Goal: Use online tool/utility: Use online tool/utility

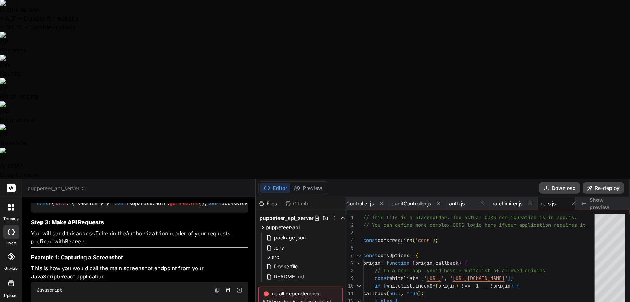
scroll to position [3014, 0]
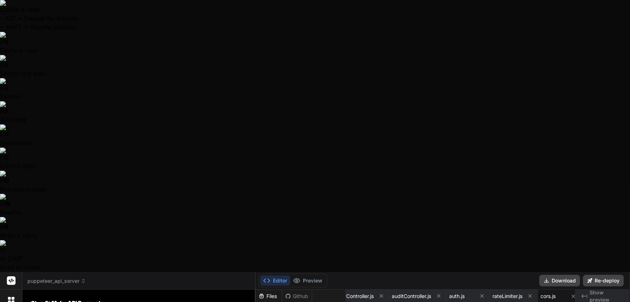
click at [106, 278] on div at bounding box center [315, 151] width 630 height 302
type textarea "x"
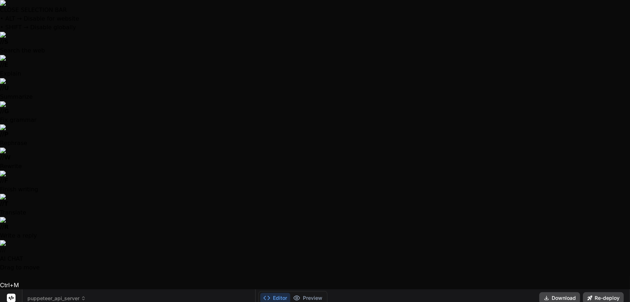
copy div "[URL][DOMAIN_NAME]"
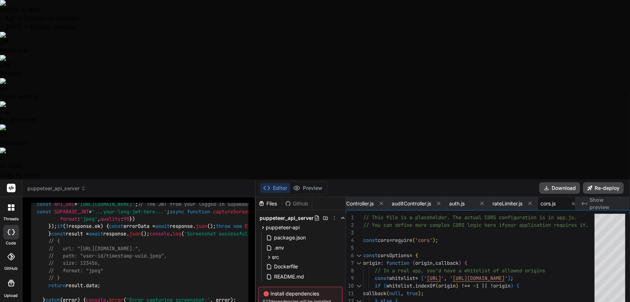
type textarea "S"
type textarea "x"
type textarea "So"
type textarea "x"
type textarea "So"
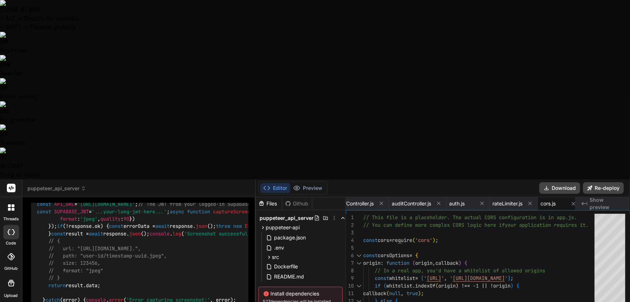
type textarea "x"
type textarea "So a"
type textarea "x"
type textarea "So as"
type textarea "x"
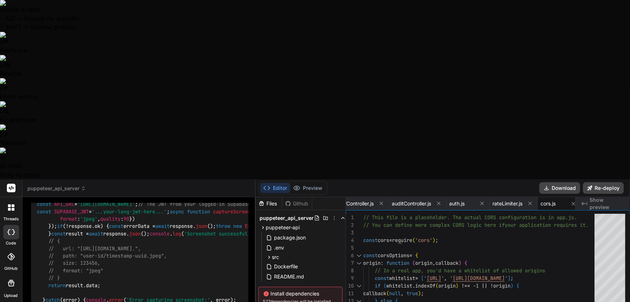
type textarea "So ass"
type textarea "x"
type textarea "So assu"
type textarea "x"
type textarea "So assum"
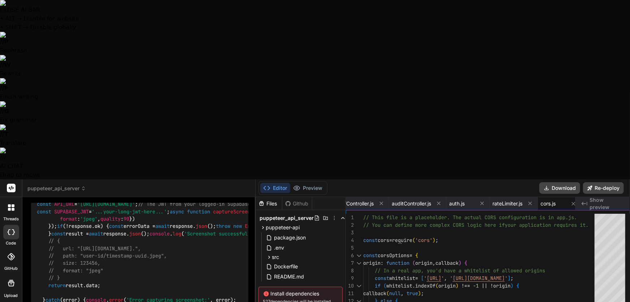
type textarea "x"
type textarea "So assumi"
type textarea "x"
type textarea "So assumin"
type textarea "x"
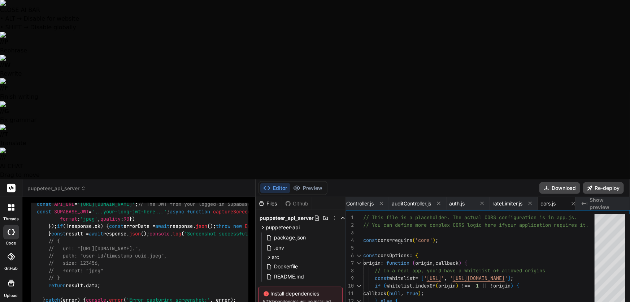
type textarea "So assuming"
type textarea "x"
type textarea "So assuming"
type textarea "x"
type textarea "So assuming m"
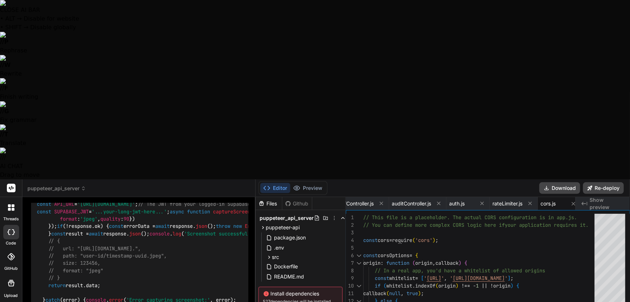
type textarea "x"
type textarea "So assuming my"
type textarea "x"
type textarea "So assuming my"
type textarea "x"
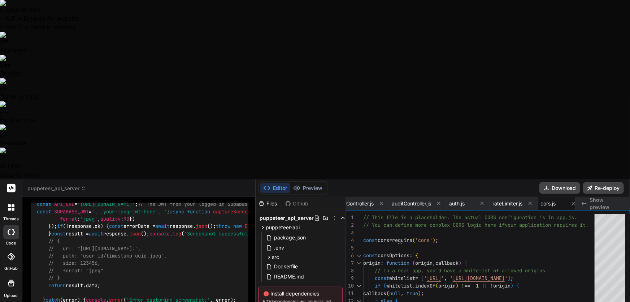
type textarea "So assuming my d"
type textarea "x"
type textarea "So assuming my de"
type textarea "x"
type textarea "So assuming my dep"
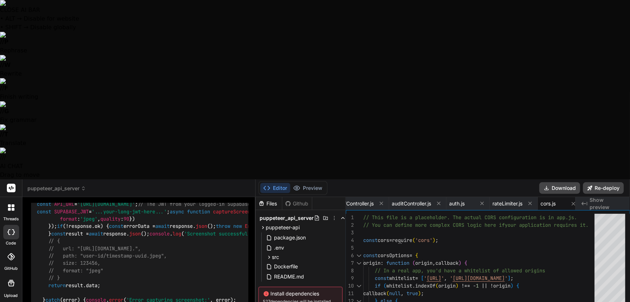
type textarea "x"
type textarea "So assuming my depl"
type textarea "x"
type textarea "So assuming my deplo"
type textarea "x"
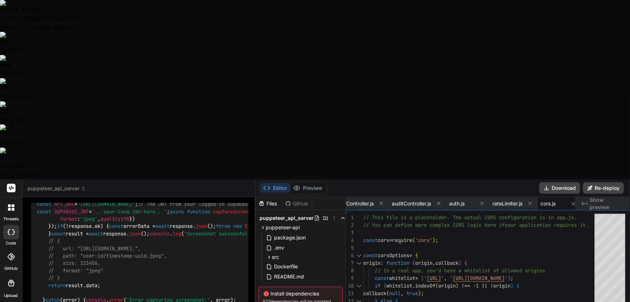
type textarea "So assuming my deplow"
type textarea "x"
type textarea "So assuming my deplo"
type textarea "x"
type textarea "So assuming my deploy"
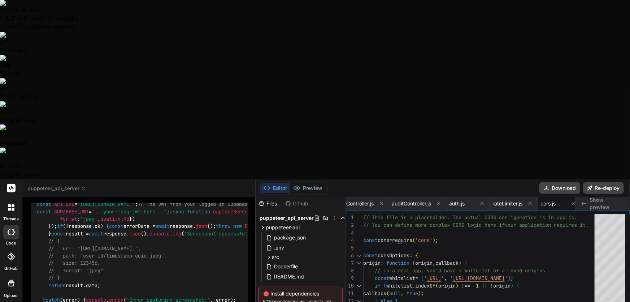
type textarea "x"
type textarea "So assuming my deploye"
type textarea "x"
type textarea "So assuming my deployed"
type textarea "x"
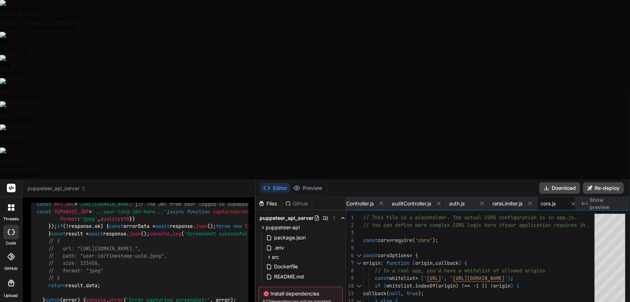
type textarea "So assuming my deployed"
type textarea "x"
type textarea "So assuming my deployed s"
type textarea "x"
type textarea "So assuming my deployed se"
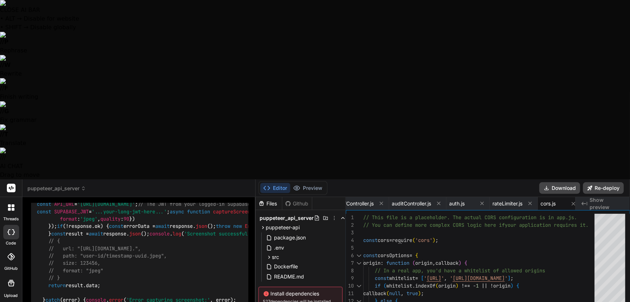
type textarea "x"
type textarea "So assuming my deployed ser"
type textarea "x"
type textarea "So assuming my deployed serv"
type textarea "x"
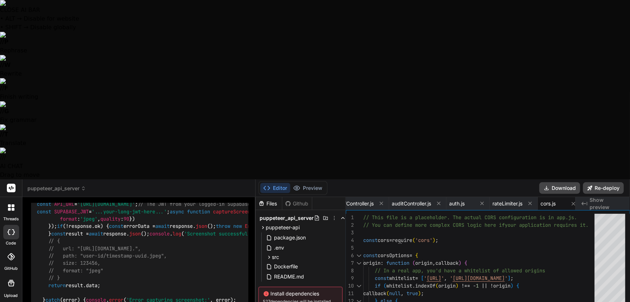
type textarea "So assuming my deployed serve"
type textarea "x"
type textarea "So assuming my deployed server"
type textarea "x"
type textarea "So assuming my deployed server"
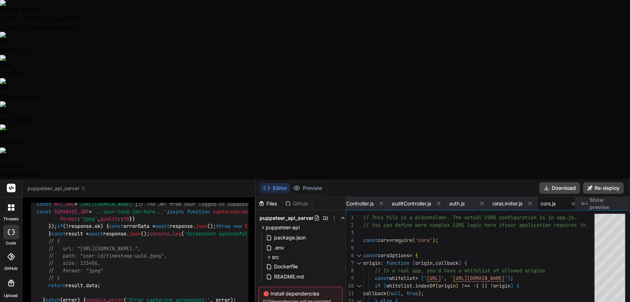
type textarea "x"
type textarea "So assuming my deployed server u"
type textarea "x"
type textarea "So assuming my deployed server us"
type textarea "x"
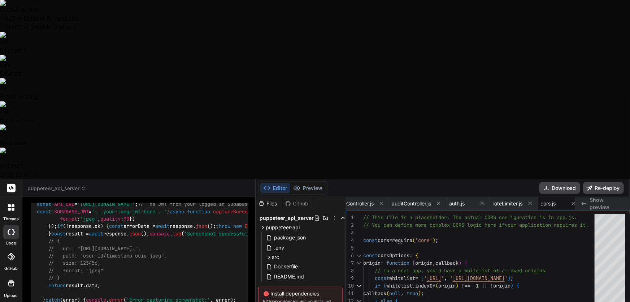
type textarea "So assuming my deployed server us"
type textarea "x"
type textarea "So assuming my deployed server us"
type textarea "x"
type textarea "So assuming my deployed server u"
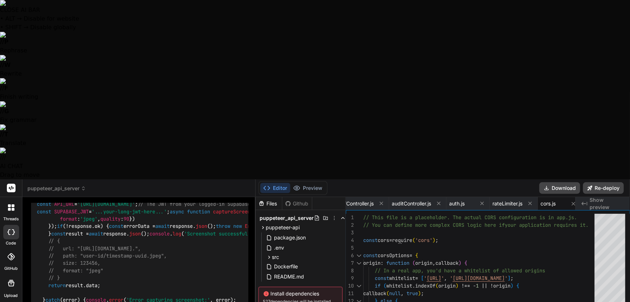
type textarea "x"
type textarea "So assuming my deployed server"
type textarea "x"
type textarea "So assuming my deployed server i"
type textarea "x"
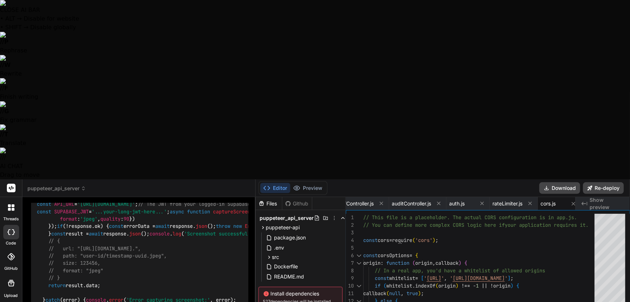
type textarea "So assuming my deployed server is"
type textarea "x"
type textarea "So assuming my deployed server is"
type textarea "x"
type textarea "So assuming my deployed server is ""
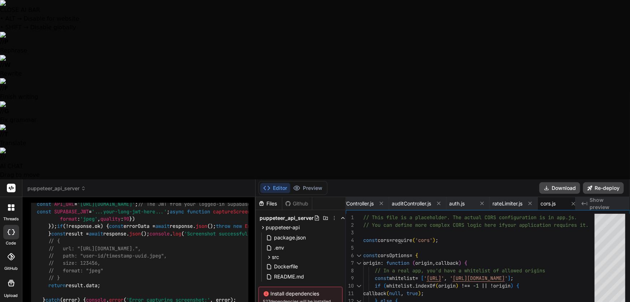
type textarea "x"
paste textarea "[URL][DOMAIN_NAME]"
type textarea "So assuming my deployed server is "[URL][DOMAIN_NAME]"
type textarea "x"
type textarea "So assuming my deployed server is "[URL][DOMAIN_NAME] ""
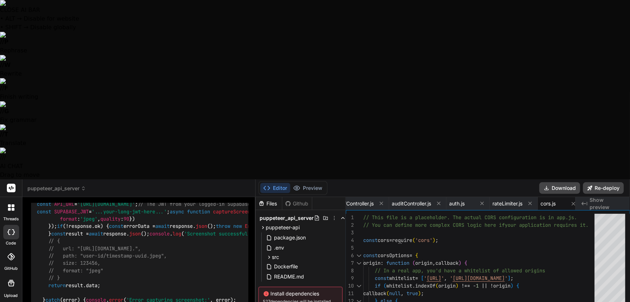
type textarea "x"
type textarea "So assuming my deployed server is "[URL][DOMAIN_NAME]"
type textarea "x"
type textarea "So assuming my deployed server is "[URL][DOMAIN_NAME]"
type textarea "x"
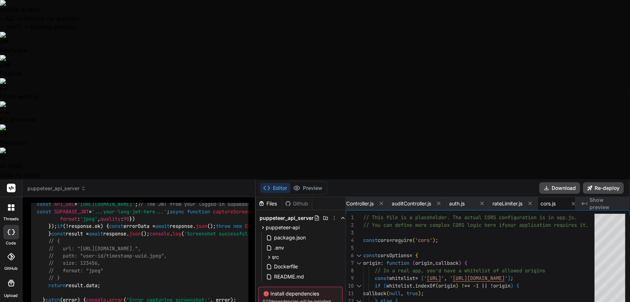
type textarea "So assuming my deployed server is "[URL][DOMAIN_NAME]""
type textarea "x"
type textarea "So assuming my deployed server is "[URL][DOMAIN_NAME]""
type textarea "x"
type textarea "So assuming my deployed server is "[URL][DOMAIN_NAME]" w"
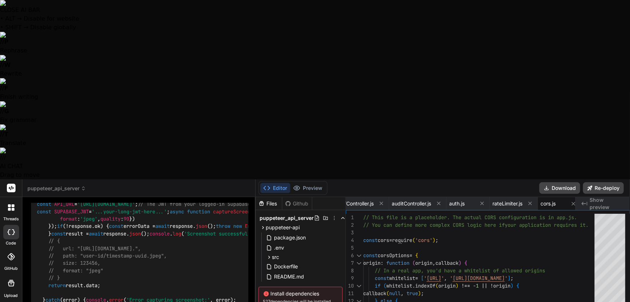
type textarea "x"
type textarea "So assuming my deployed server is "[URL][DOMAIN_NAME]" wh"
type textarea "x"
type textarea "So assuming my deployed server is "[URL][DOMAIN_NAME]" wha"
type textarea "x"
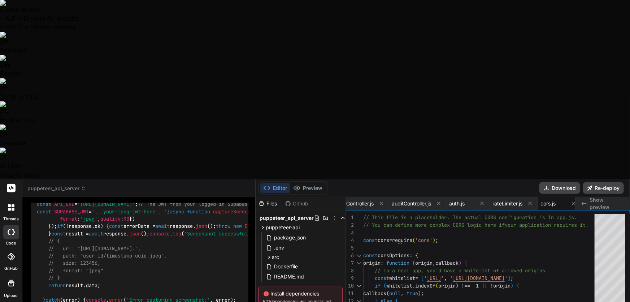
type textarea "So assuming my deployed server is "[URL][DOMAIN_NAME]" what"
type textarea "x"
type textarea "So assuming my deployed server is "[URL][DOMAIN_NAME]" what"
type textarea "x"
type textarea "So assuming my deployed server is "[URL][DOMAIN_NAME]" what d"
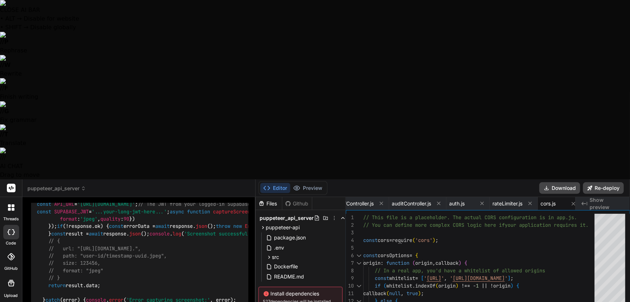
type textarea "x"
type textarea "So assuming my deployed server is "[URL][DOMAIN_NAME]" what do"
type textarea "x"
type textarea "So assuming my deployed server is "[URL][DOMAIN_NAME]" what do"
type textarea "x"
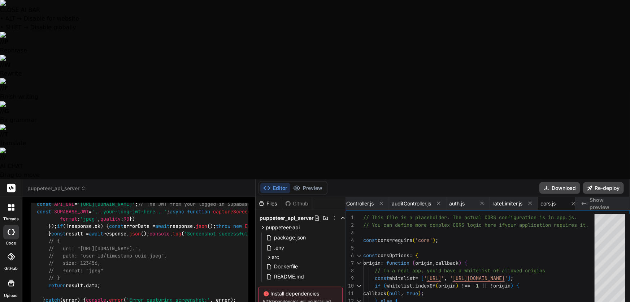
type textarea "So assuming my deployed server is "[URL][DOMAIN_NAME]" what do I"
type textarea "x"
type textarea "So assuming my deployed server is "[URL][DOMAIN_NAME]" what do I"
type textarea "x"
type textarea "So assuming my deployed server is "[URL][DOMAIN_NAME]" what do I n"
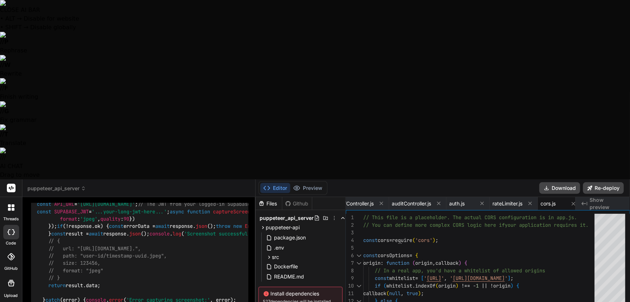
type textarea "x"
type textarea "So assuming my deployed server is "[URL][DOMAIN_NAME]" what do I ne"
type textarea "x"
type textarea "So assuming my deployed server is "[URL][DOMAIN_NAME]" what do I nee"
type textarea "x"
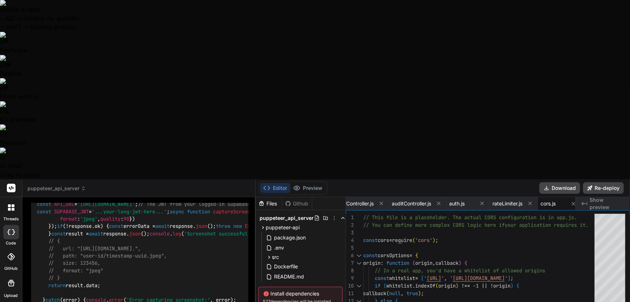
type textarea "So assuming my deployed server is "[URL][DOMAIN_NAME]" what do I need"
type textarea "x"
type textarea "So assuming my deployed server is "[URL][DOMAIN_NAME]" what do I need"
type textarea "x"
type textarea "So assuming my deployed server is "[URL][DOMAIN_NAME]" what do I need t"
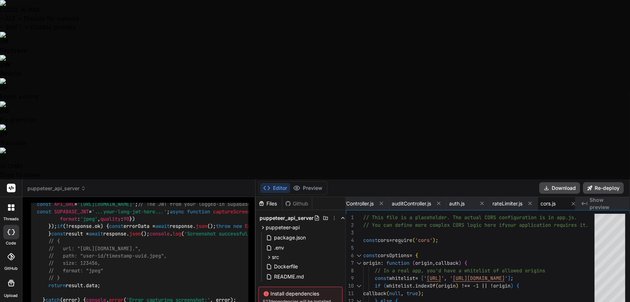
type textarea "x"
type textarea "So assuming my deployed server is "[URL][DOMAIN_NAME]" what do I need to"
type textarea "x"
type textarea "So assuming my deployed server is "[URL][DOMAIN_NAME]" what do I need to"
type textarea "x"
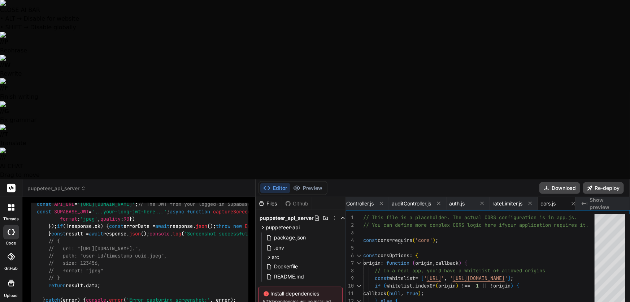
type textarea "So assuming my deployed server is "[URL][DOMAIN_NAME]" what do I need to c"
type textarea "x"
type textarea "So assuming my deployed server is "[URL][DOMAIN_NAME]" what do I need to ca"
type textarea "x"
type textarea "So assuming my deployed server is "[URL][DOMAIN_NAME]" what do I need to cal"
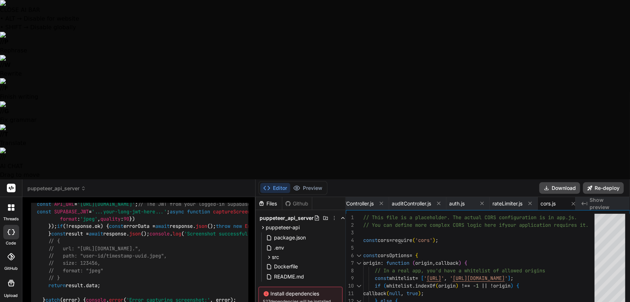
type textarea "x"
type textarea "So assuming my deployed server is "[URL][DOMAIN_NAME]" what do I need to call"
type textarea "x"
type textarea "So assuming my deployed server is "[URL][DOMAIN_NAME]" what do I need to call"
type textarea "x"
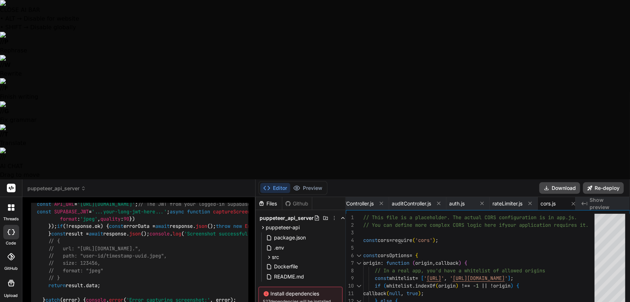
type textarea "So assuming my deployed server is "[URL][DOMAIN_NAME]" what do I need to call i"
type textarea "x"
type textarea "So assuming my deployed server is "[URL][DOMAIN_NAME]" what do I need to call it"
type textarea "x"
type textarea "So assuming my deployed server is "[URL][DOMAIN_NAME]" what do I need to call i…"
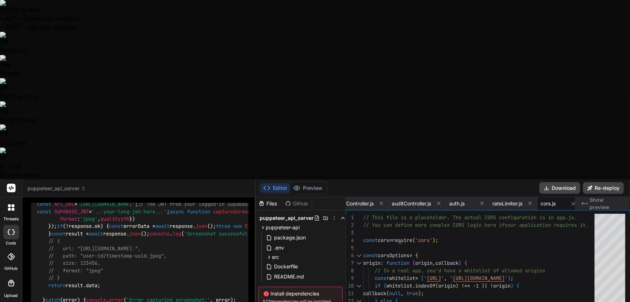
type textarea "x"
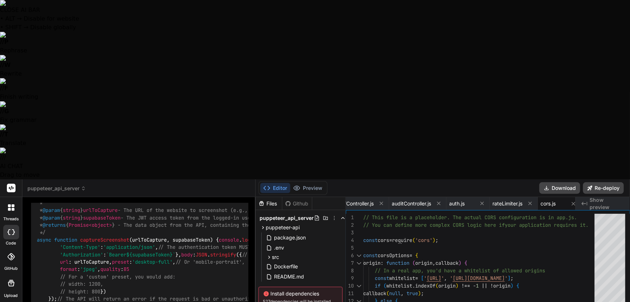
scroll to position [3687, 0]
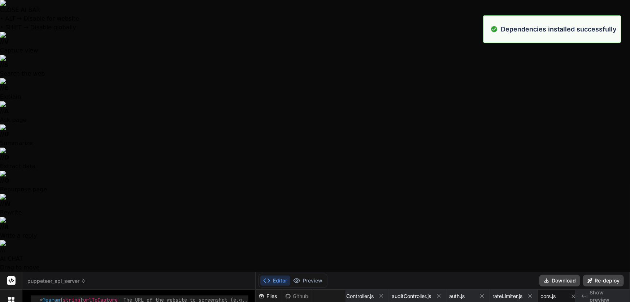
scroll to position [200, 0]
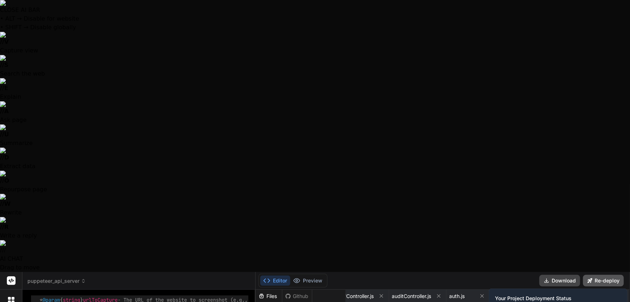
click at [595, 274] on button "Re-deploy" at bounding box center [603, 280] width 41 height 12
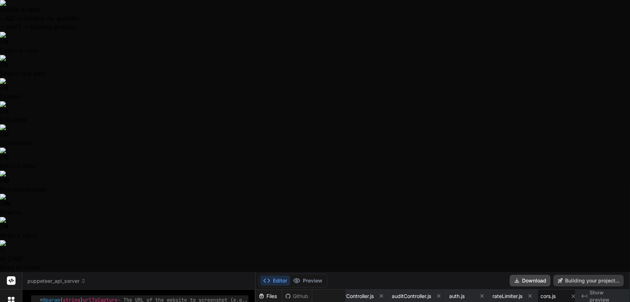
type textarea "x"
